Goal: Task Accomplishment & Management: Manage account settings

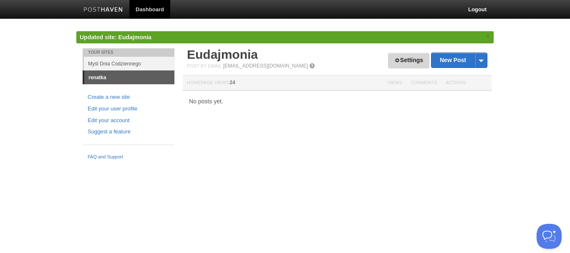
click at [418, 61] on link "Settings" at bounding box center [408, 60] width 41 height 15
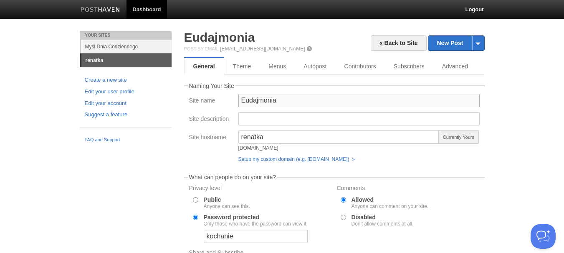
click at [241, 100] on input "Eudajmonia" at bounding box center [358, 100] width 241 height 13
type input "Projekt Eudajmonia"
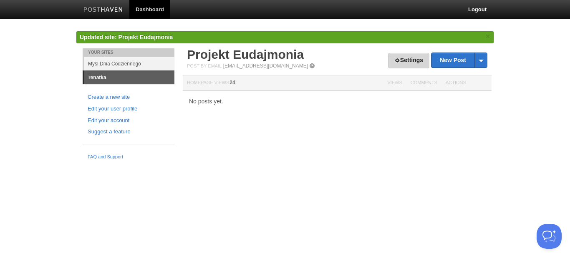
click at [412, 55] on link "Settings" at bounding box center [408, 60] width 41 height 15
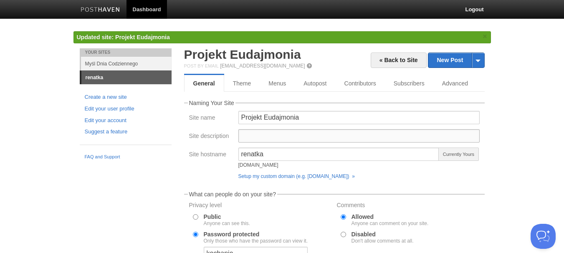
click at [281, 130] on input "Site description" at bounding box center [358, 135] width 241 height 13
